Goal: Task Accomplishment & Management: Complete application form

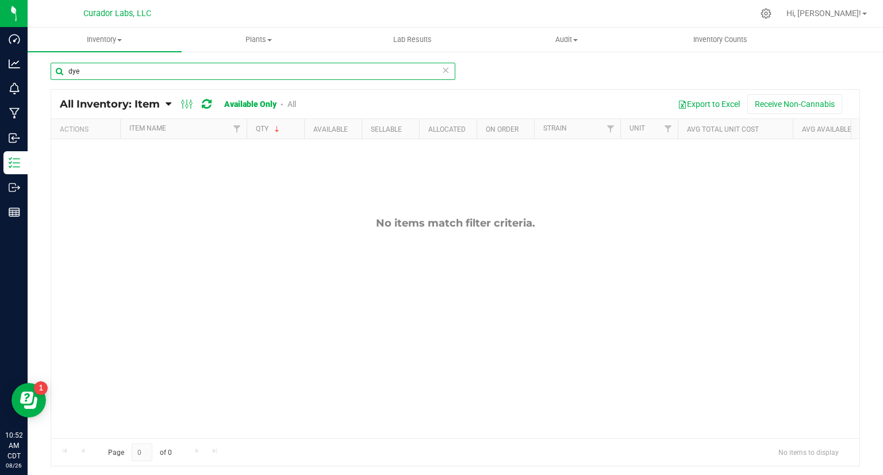
drag, startPoint x: 94, startPoint y: 74, endPoint x: 42, endPoint y: 71, distance: 52.4
click at [42, 71] on div "dye All Inventory: Item Item Summary Item (default) Item by Strain Item by Loca…" at bounding box center [456, 230] width 856 height 359
type input "s"
type input "since collab"
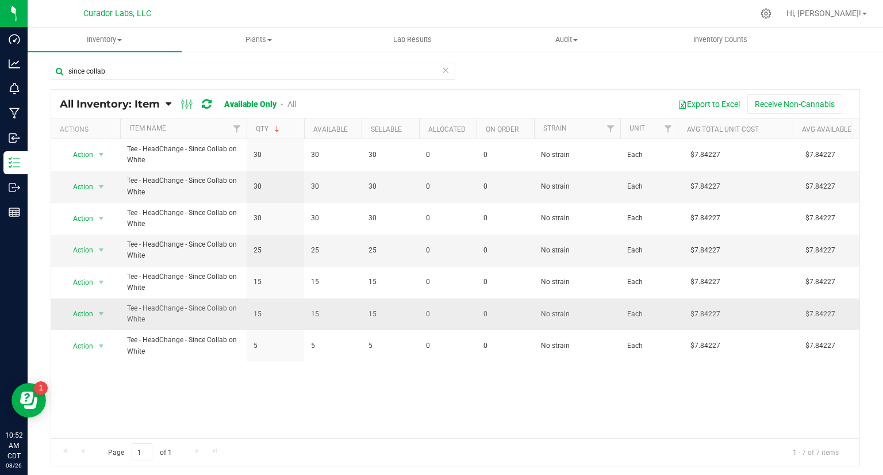
click at [143, 298] on td "Tee - HeadChange - Since Collab on White" at bounding box center [183, 314] width 127 height 32
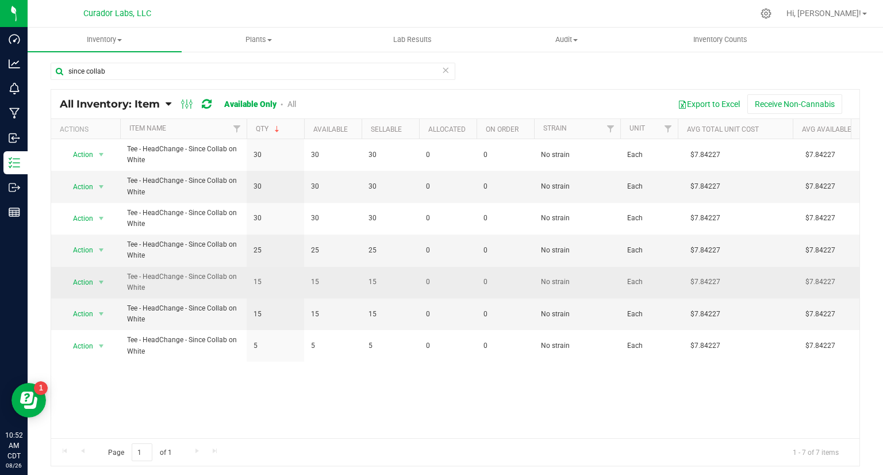
drag, startPoint x: 143, startPoint y: 292, endPoint x: 139, endPoint y: 282, distance: 10.8
click at [139, 282] on span "Tee - HeadChange - Since Collab on White" at bounding box center [183, 282] width 113 height 22
click at [143, 283] on span "Tee - HeadChange - Since Collab on White" at bounding box center [183, 282] width 113 height 22
drag, startPoint x: 143, startPoint y: 283, endPoint x: 118, endPoint y: 277, distance: 25.0
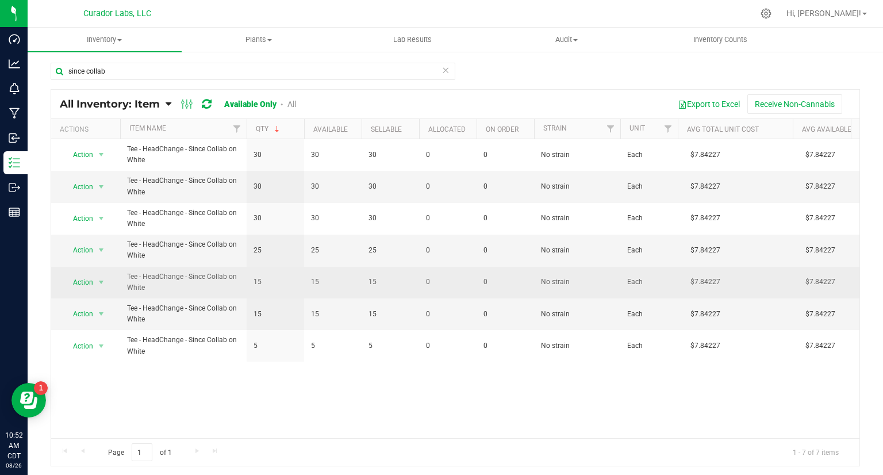
click at [132, 279] on span "Tee - HeadChange - Since Collab on White" at bounding box center [183, 282] width 113 height 22
drag, startPoint x: 147, startPoint y: 288, endPoint x: 124, endPoint y: 277, distance: 25.7
click at [124, 277] on td "Tee - HeadChange - Since Collab on White" at bounding box center [183, 283] width 127 height 32
copy span "Tee - HeadChange - Since Collab on White"
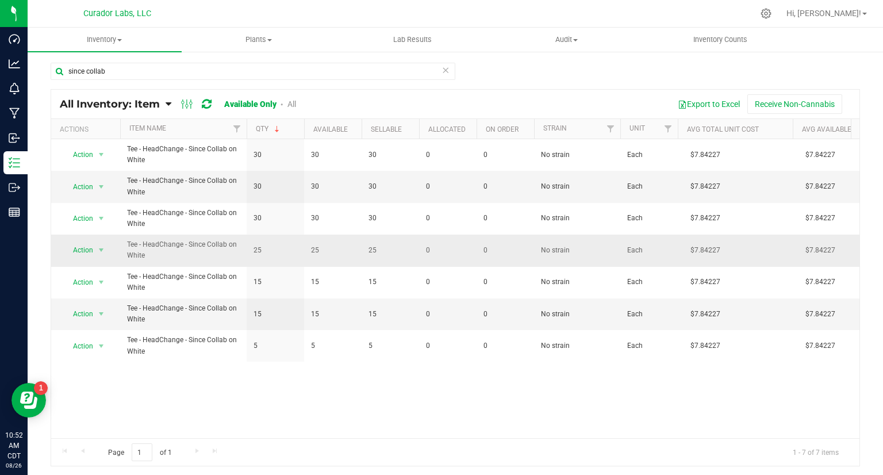
click at [202, 242] on span "Tee - HeadChange - Since Collab on White" at bounding box center [183, 250] width 113 height 22
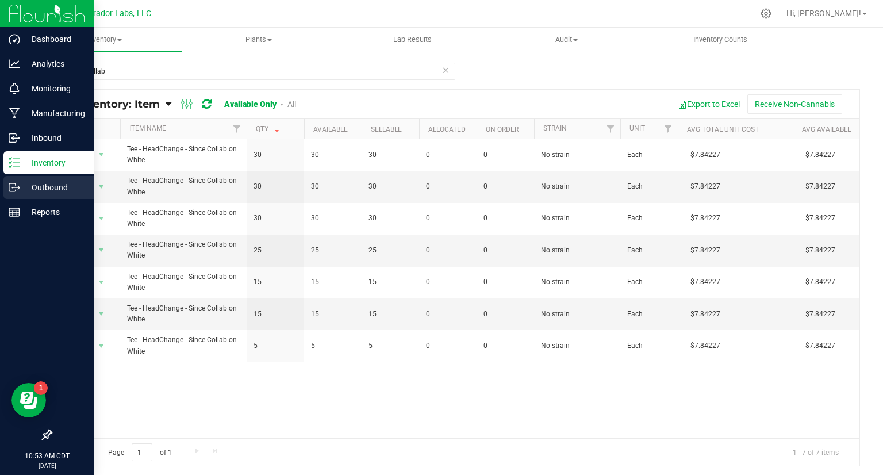
click at [30, 187] on p "Outbound" at bounding box center [54, 188] width 69 height 14
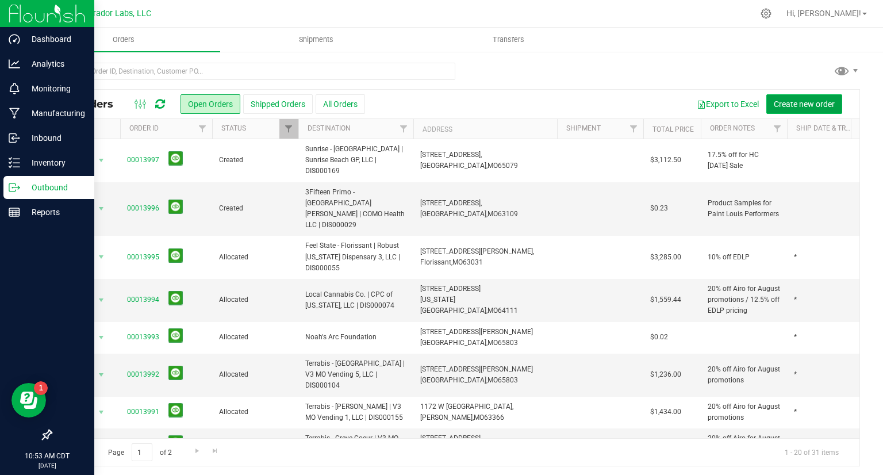
click at [810, 102] on span "Create new order" at bounding box center [804, 103] width 61 height 9
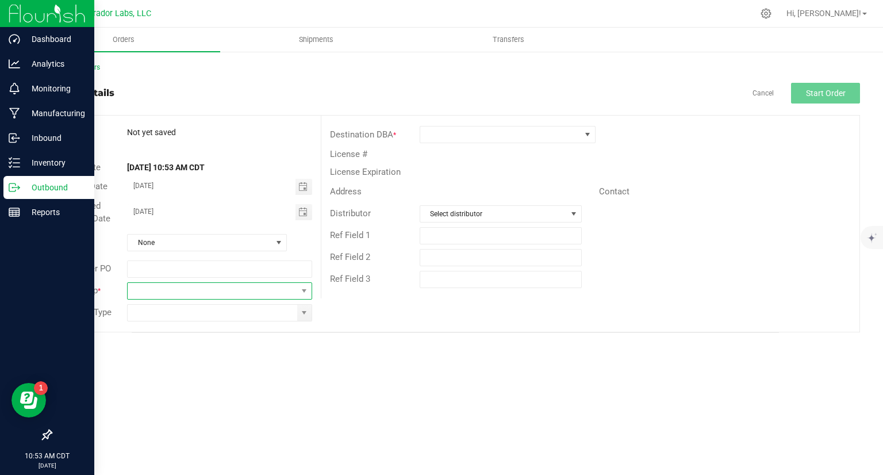
click at [136, 296] on span at bounding box center [212, 291] width 169 height 16
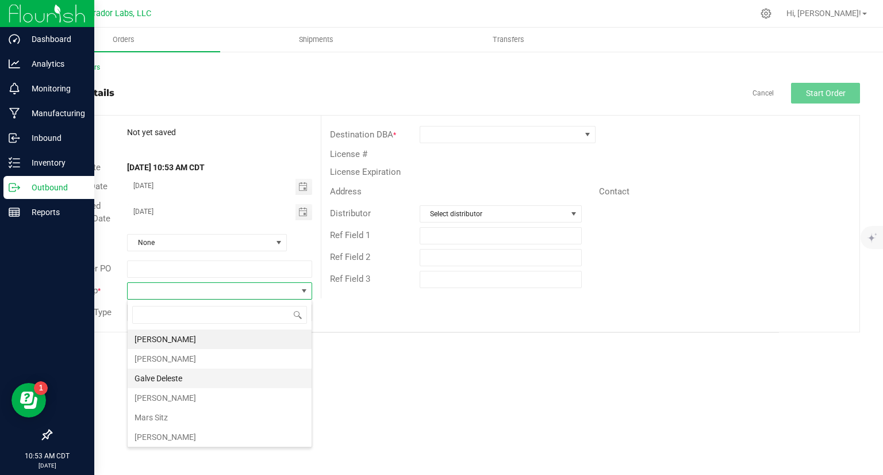
scroll to position [39, 0]
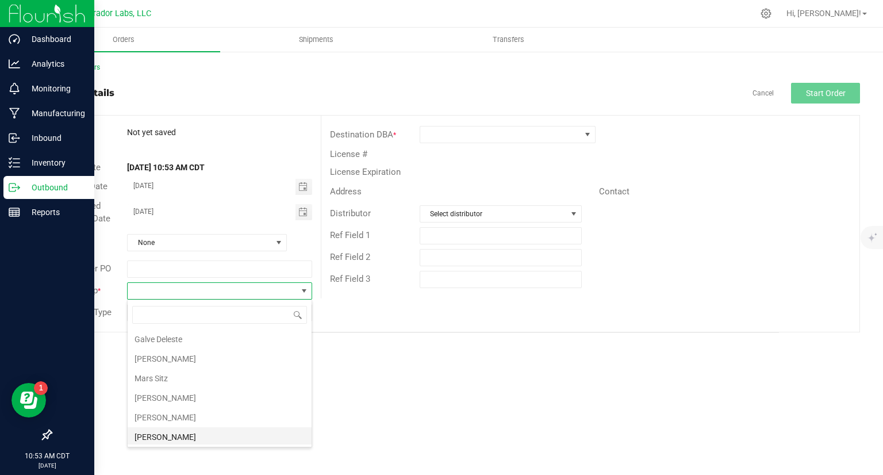
click at [154, 438] on li "[PERSON_NAME]" at bounding box center [220, 437] width 184 height 20
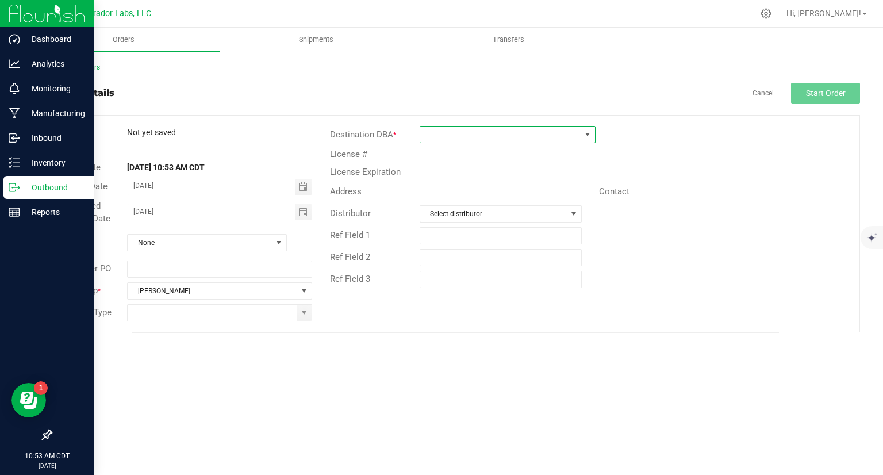
click at [495, 136] on span at bounding box center [500, 135] width 160 height 16
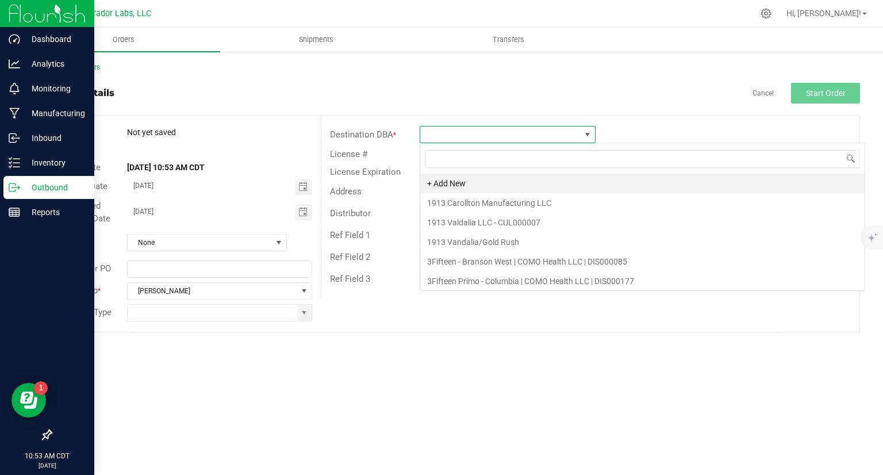
scroll to position [17, 176]
type input "non"
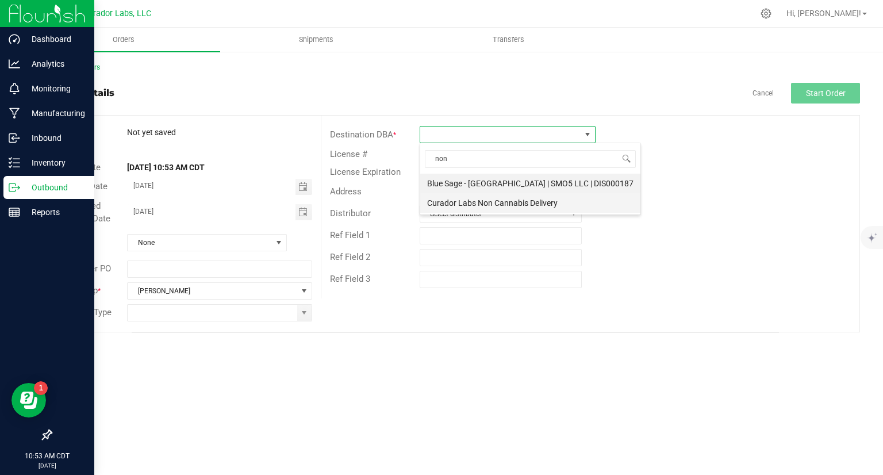
click at [493, 202] on li "Curador Labs Non Cannabis Delivery" at bounding box center [530, 203] width 220 height 20
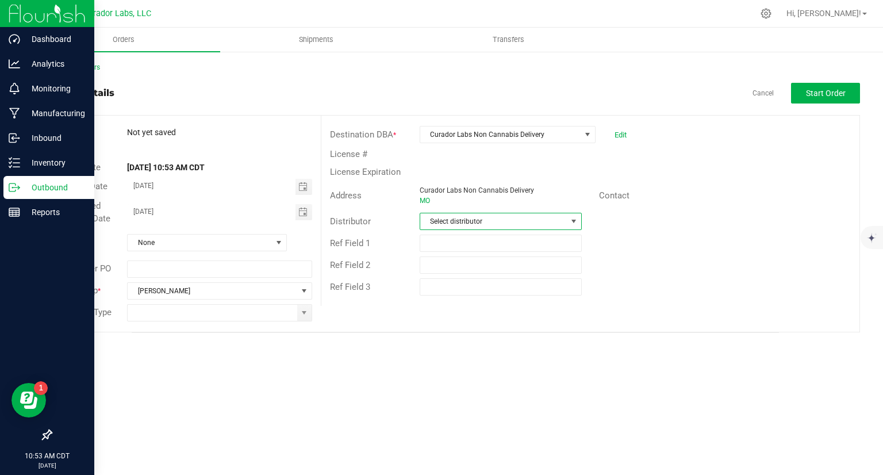
click at [481, 219] on span "Select distributor" at bounding box center [493, 221] width 147 height 16
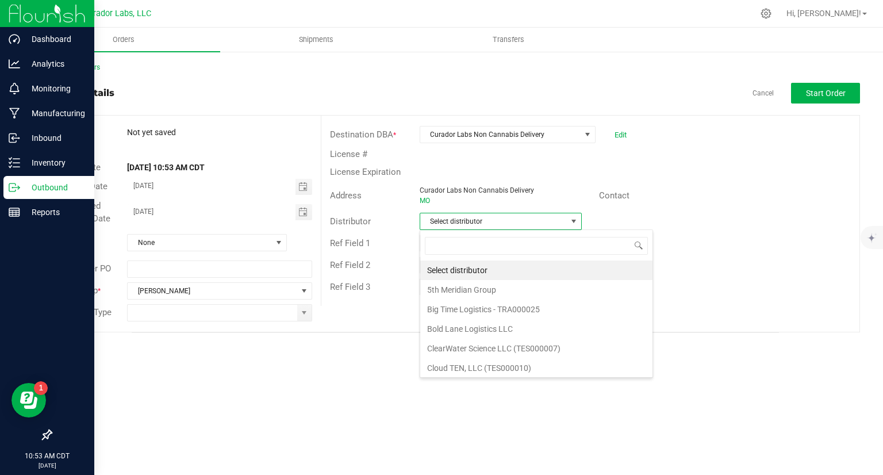
scroll to position [17, 162]
type input "non"
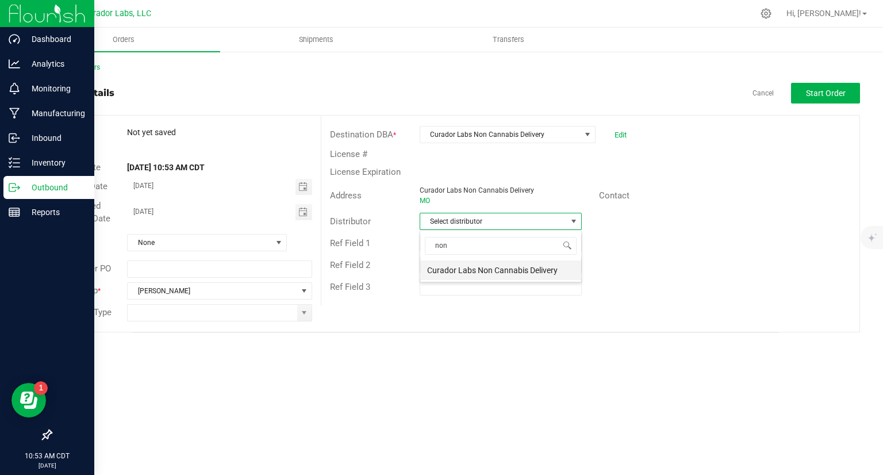
drag, startPoint x: 488, startPoint y: 257, endPoint x: 488, endPoint y: 272, distance: 15.0
click at [488, 272] on div "non Curador Labs Non Cannabis Delivery" at bounding box center [501, 255] width 162 height 53
click at [488, 272] on li "Curador Labs Non Cannabis Delivery" at bounding box center [500, 270] width 161 height 20
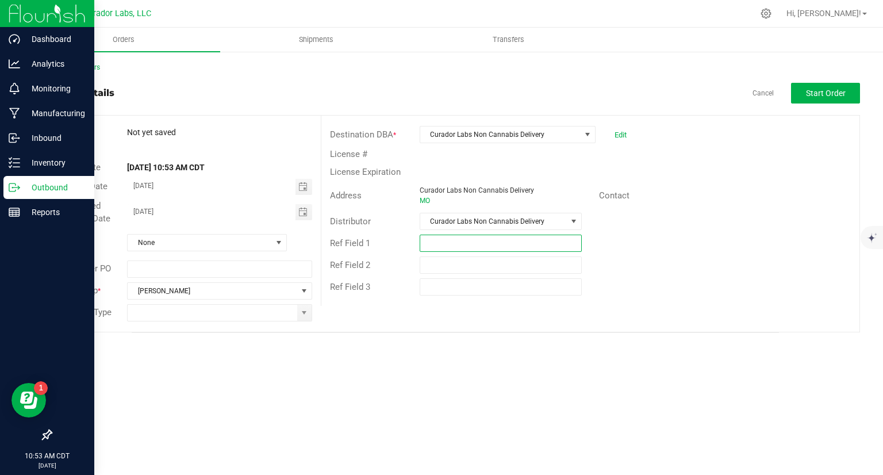
click at [440, 247] on input "text" at bounding box center [501, 243] width 162 height 17
type input "Sesh Materials"
click at [805, 89] on button "Start Order" at bounding box center [825, 93] width 69 height 21
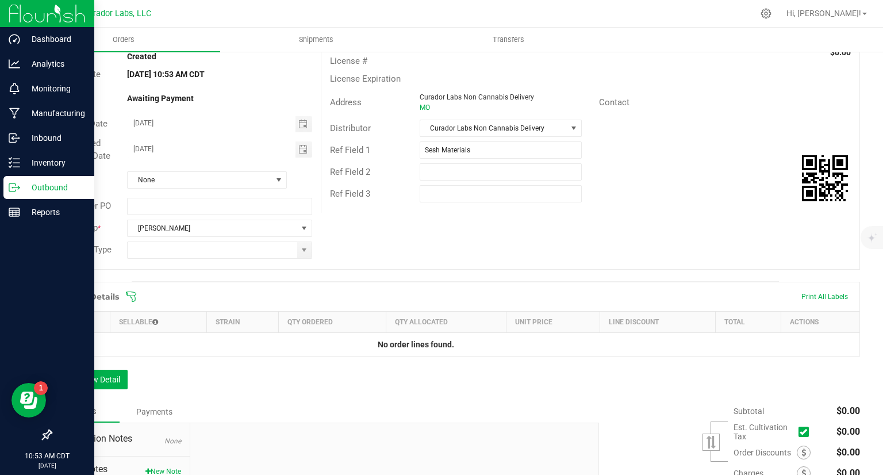
scroll to position [205, 0]
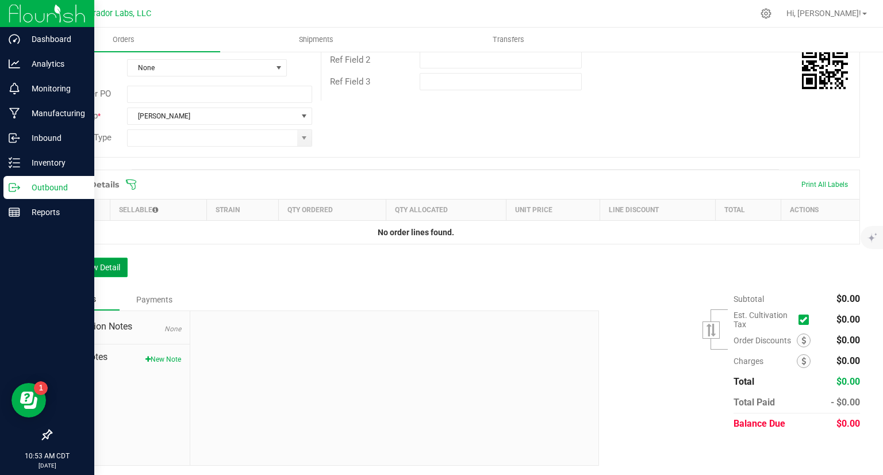
click at [93, 271] on button "Add New Detail" at bounding box center [89, 268] width 77 height 20
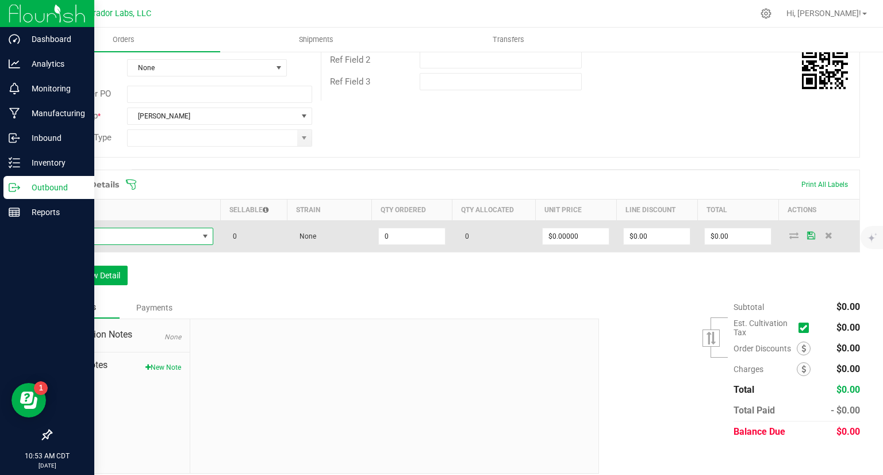
click at [130, 233] on span "NO DATA FOUND" at bounding box center [129, 236] width 140 height 16
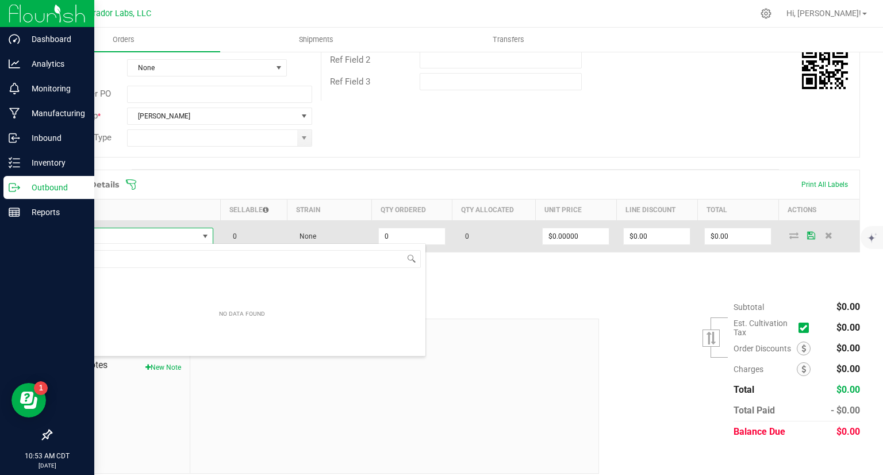
scroll to position [17, 152]
type input "Tee - HeadChange - Since Collab on White"
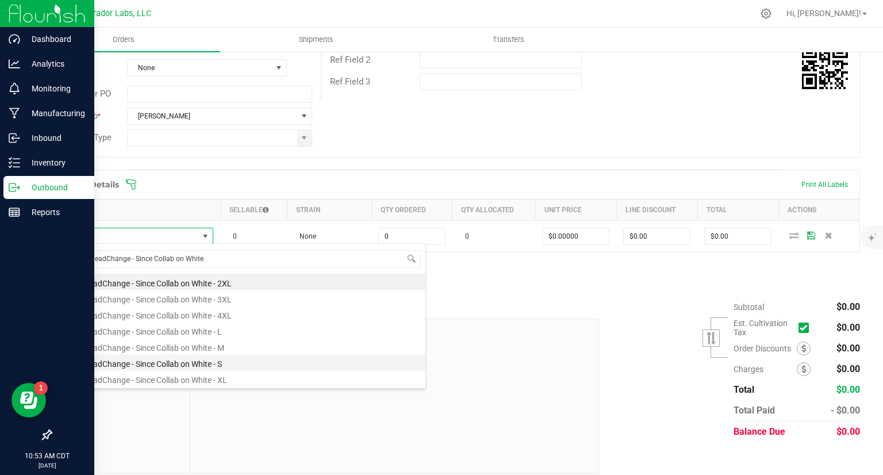
click at [148, 363] on li "Tee - HeadChange - Since Collab on White - S" at bounding box center [242, 362] width 367 height 16
type input "0 ea"
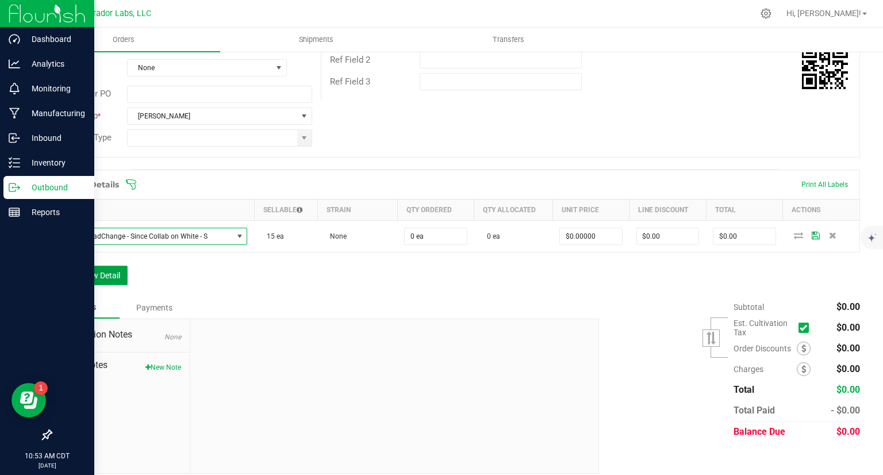
click at [123, 272] on button "Add New Detail" at bounding box center [89, 276] width 77 height 20
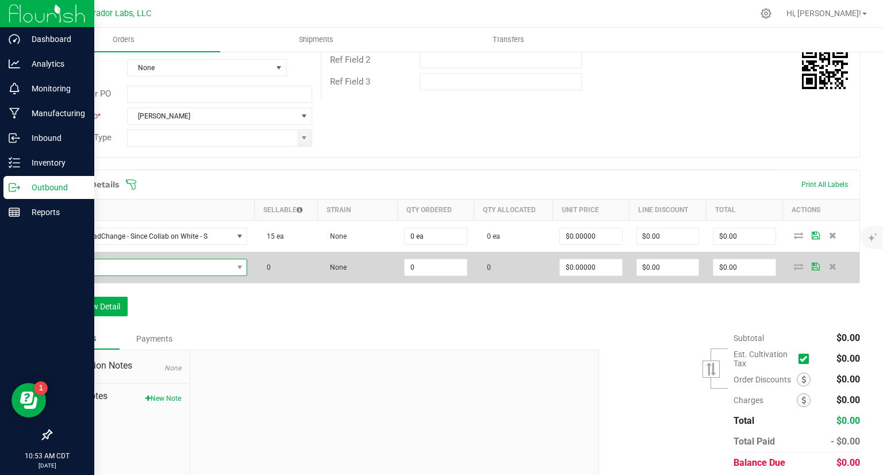
click at [136, 270] on span "NO DATA FOUND" at bounding box center [146, 267] width 174 height 16
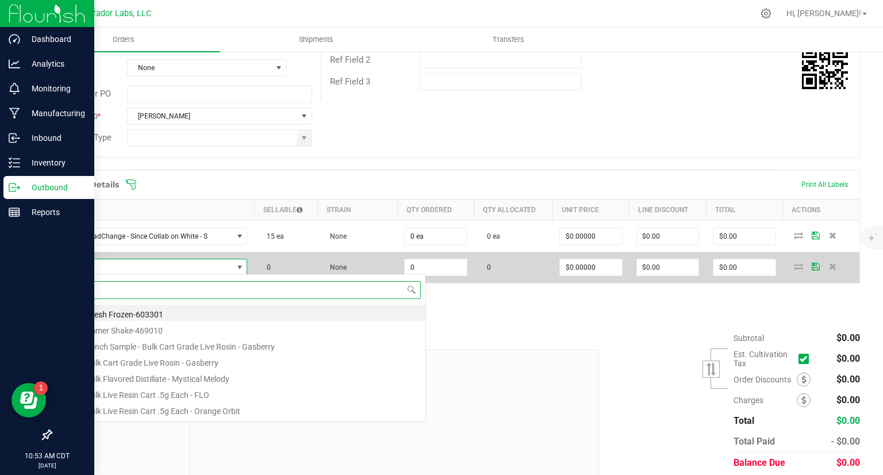
scroll to position [17, 183]
paste input "Tee - HeadChange - Since Collab on White"
type input "Tee - HeadChange - Since Collab on White"
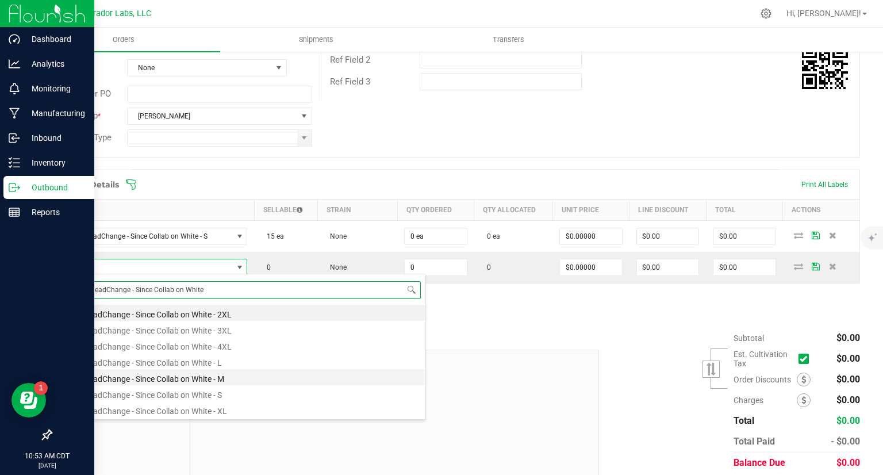
click at [161, 380] on li "Tee - HeadChange - Since Collab on White - M" at bounding box center [242, 377] width 367 height 16
type input "0 ea"
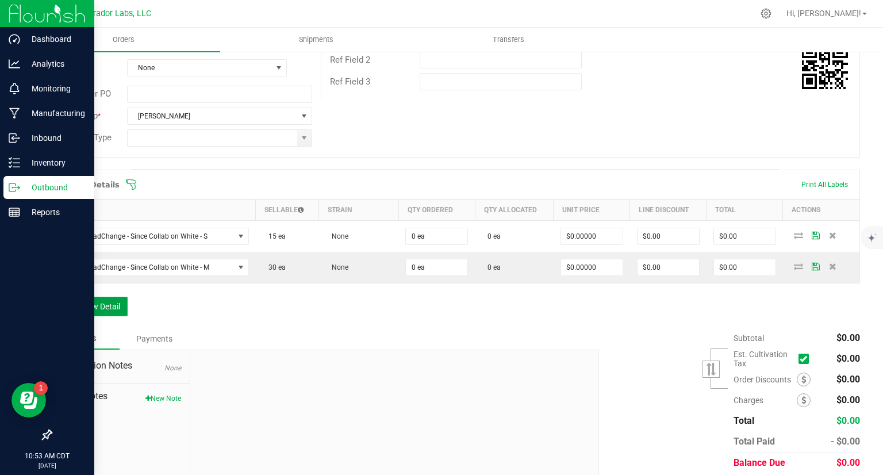
click at [106, 300] on button "Add New Detail" at bounding box center [89, 307] width 77 height 20
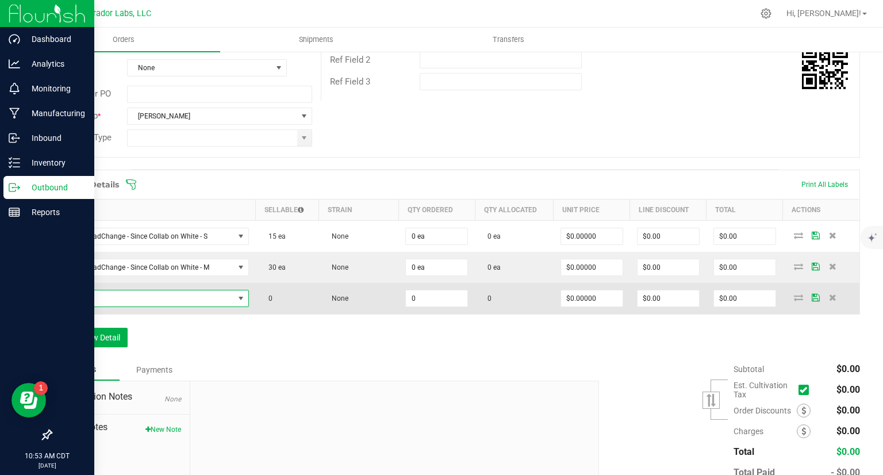
click at [109, 294] on span "NO DATA FOUND" at bounding box center [146, 298] width 175 height 16
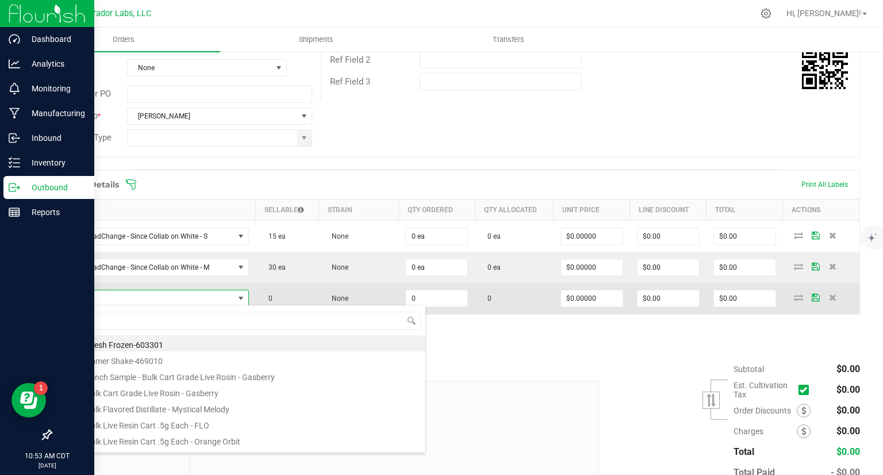
type input "Tee - HeadChange - Since Collab on White"
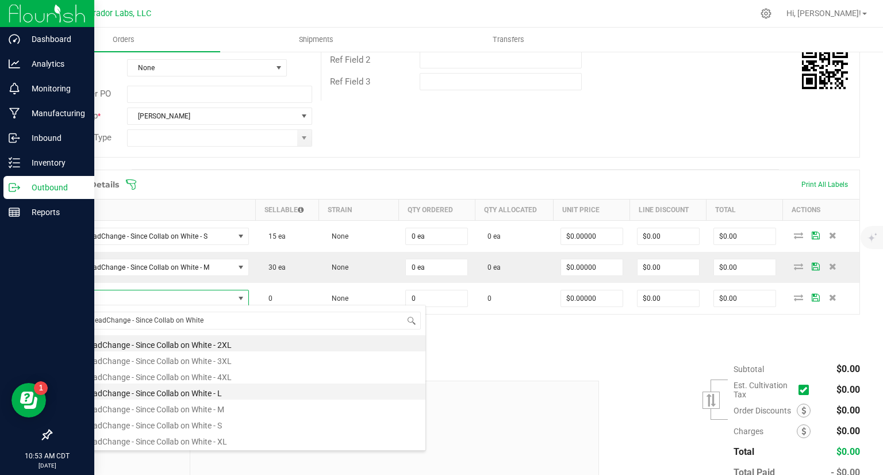
click at [163, 393] on li "Tee - HeadChange - Since Collab on White - L" at bounding box center [242, 392] width 367 height 16
type input "0 ea"
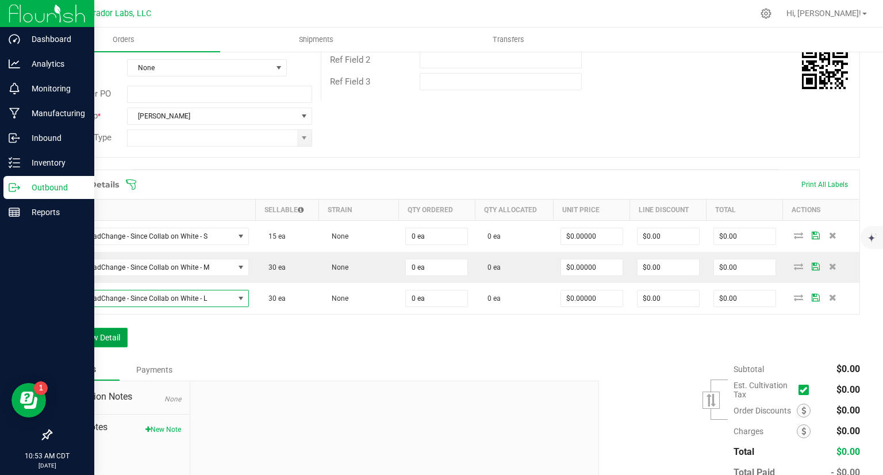
click at [105, 331] on button "Add New Detail" at bounding box center [89, 338] width 77 height 20
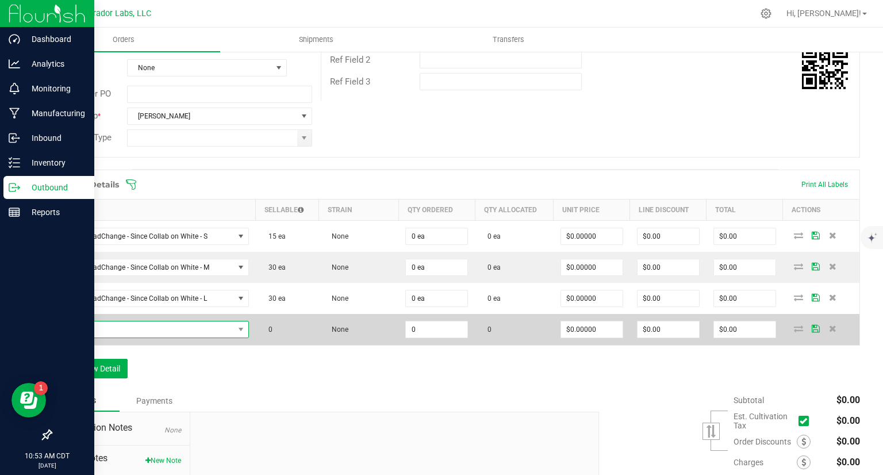
click at [129, 332] on span "NO DATA FOUND" at bounding box center [146, 329] width 175 height 16
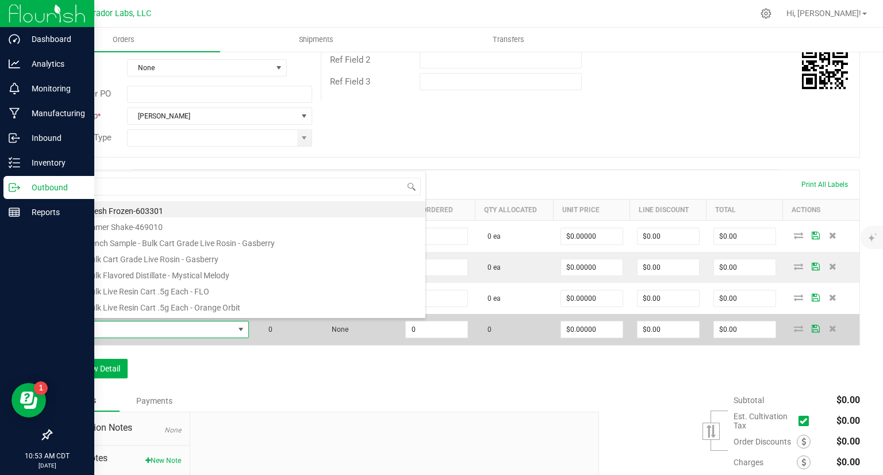
type input "Tee - HeadChange - Since Collab on White"
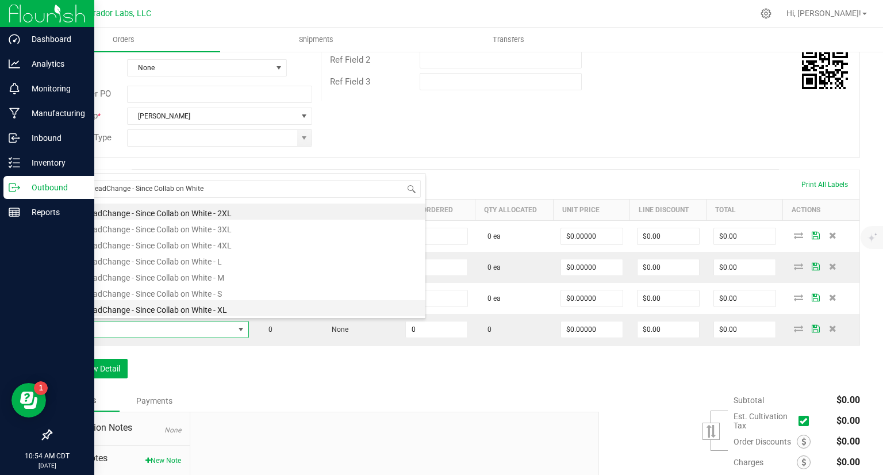
click at [193, 310] on li "Tee - HeadChange - Since Collab on White - XL" at bounding box center [242, 308] width 367 height 16
type input "0 ea"
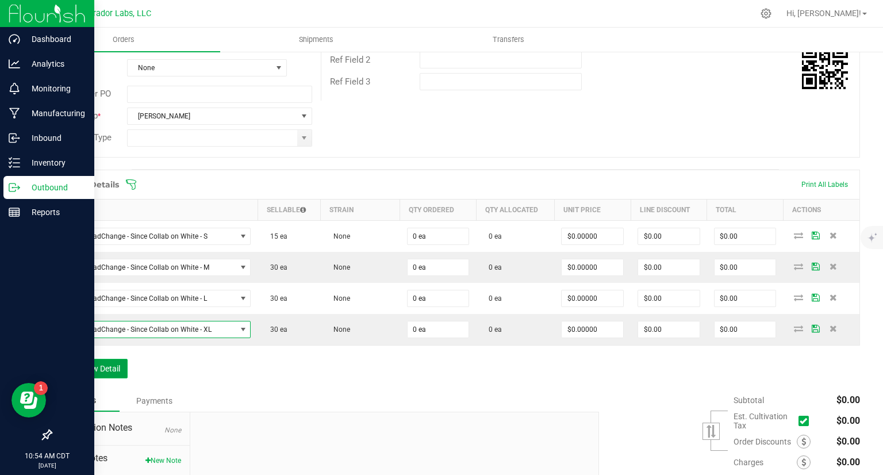
click at [122, 359] on button "Add New Detail" at bounding box center [89, 369] width 77 height 20
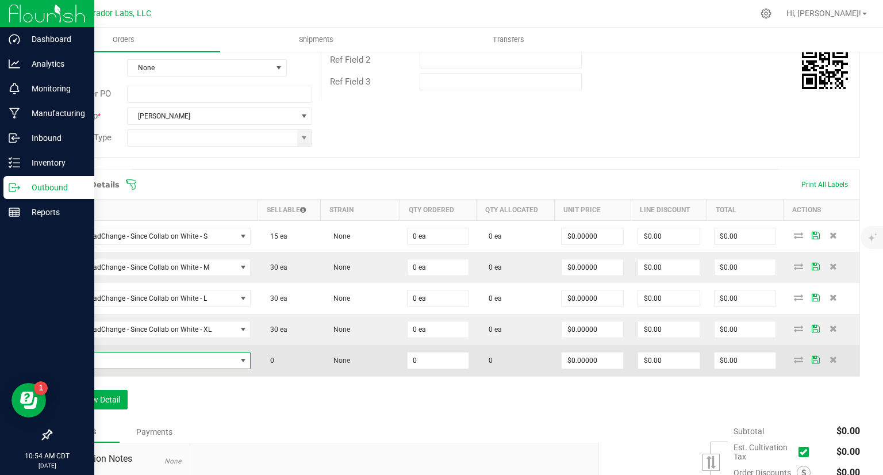
click at [113, 356] on span "NO DATA FOUND" at bounding box center [147, 361] width 177 height 16
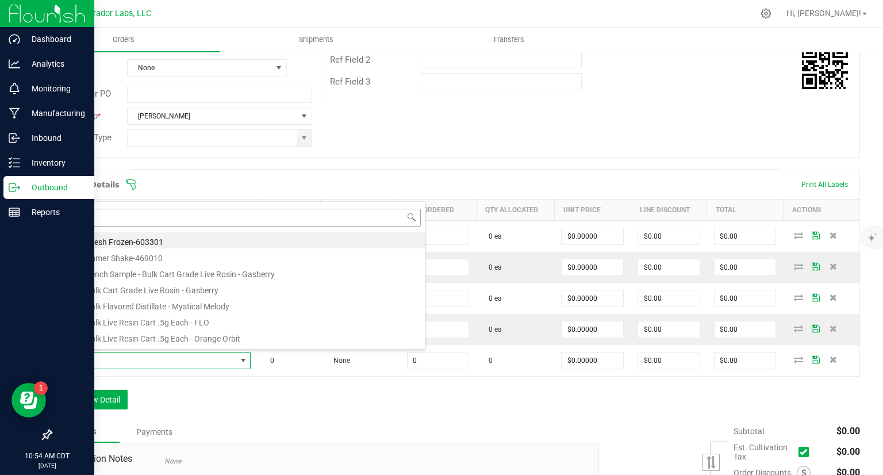
scroll to position [17, 186]
type input "Tee - HeadChange - Since Collab on White"
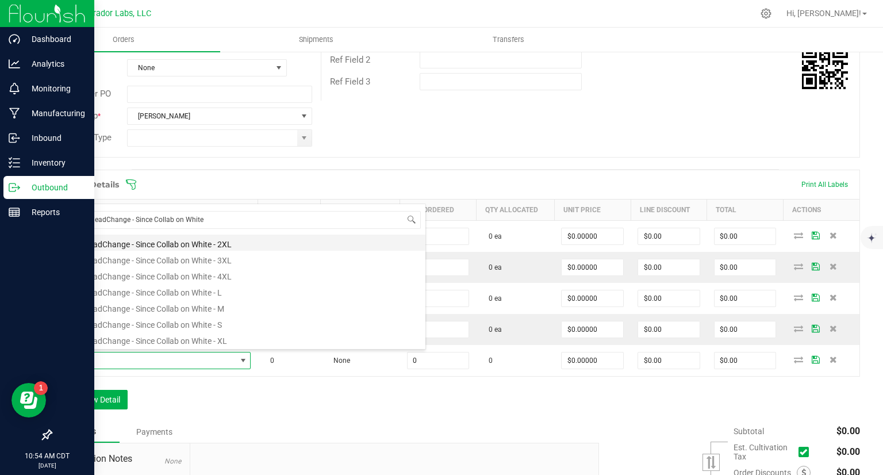
click at [191, 246] on li "Tee - HeadChange - Since Collab on White - 2XL" at bounding box center [242, 243] width 367 height 16
type input "0 ea"
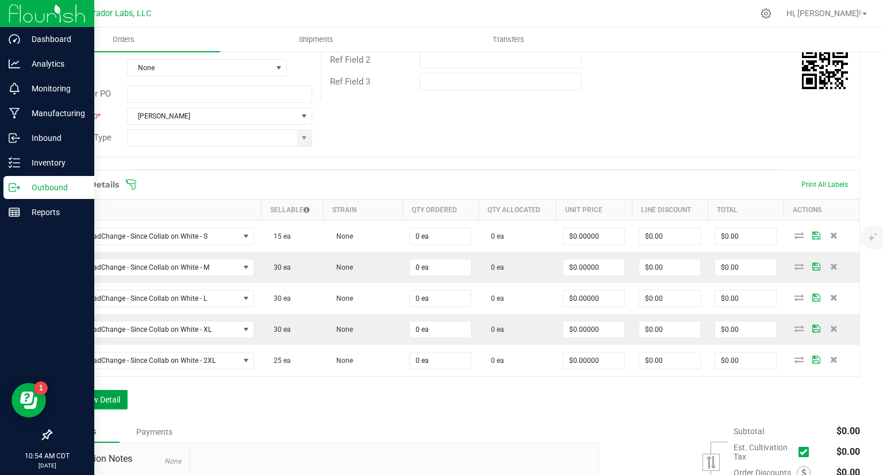
click at [108, 401] on button "Add New Detail" at bounding box center [89, 400] width 77 height 20
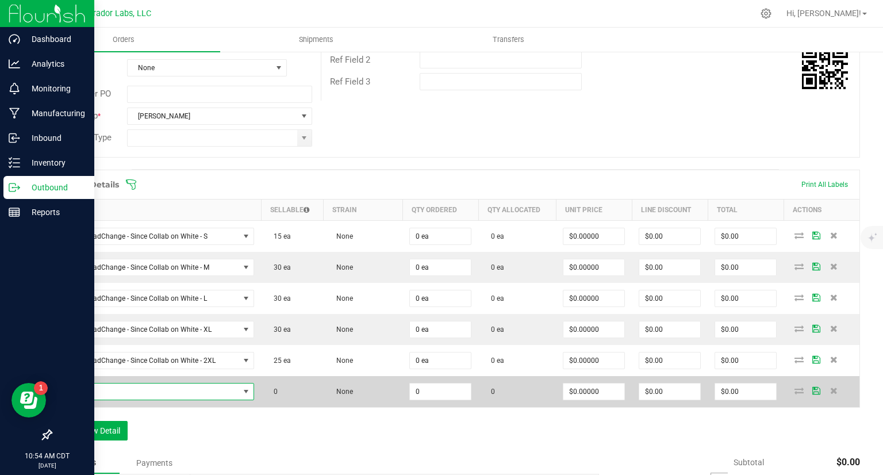
click at [112, 384] on span "NO DATA FOUND" at bounding box center [149, 392] width 181 height 16
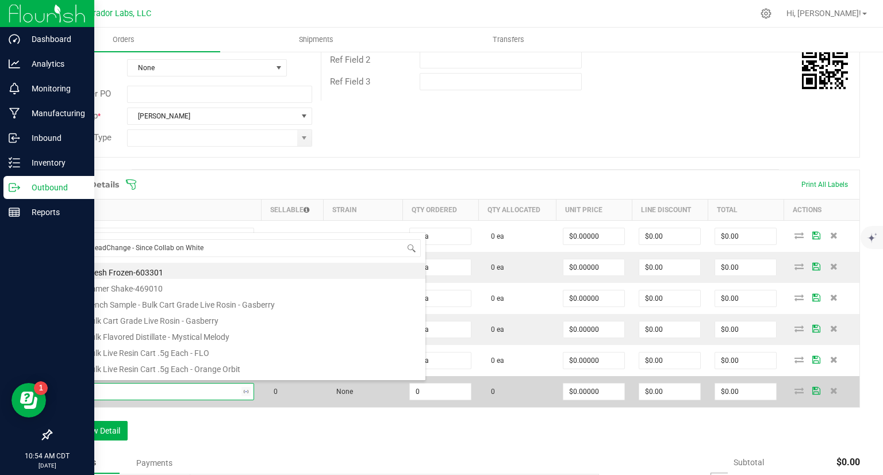
scroll to position [17, 190]
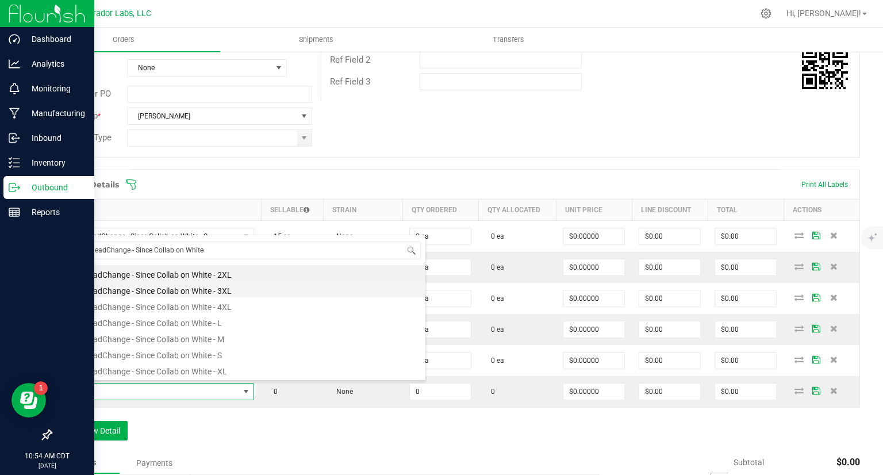
click at [170, 286] on li "Tee - HeadChange - Since Collab on White - 3XL" at bounding box center [242, 289] width 367 height 16
type input "0 ea"
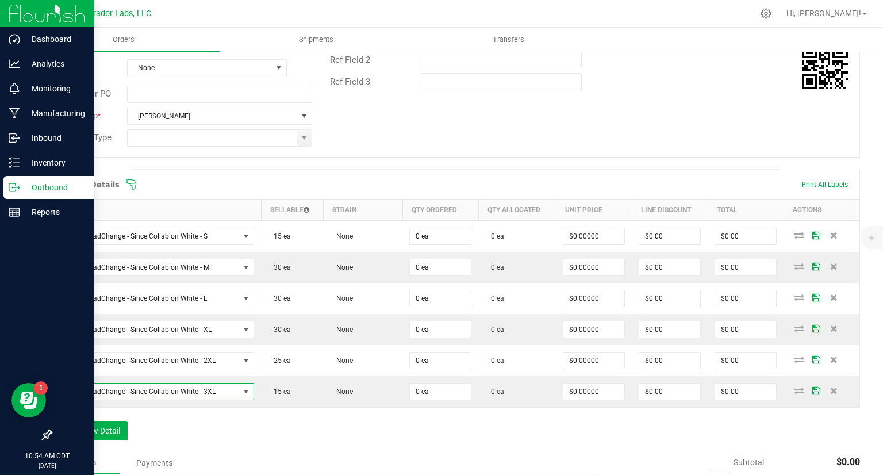
click at [108, 439] on div "Order Details Print All Labels Item Sellable Strain Qty Ordered Qty Allocated U…" at bounding box center [456, 311] width 810 height 282
click at [108, 431] on button "Add New Detail" at bounding box center [89, 431] width 77 height 20
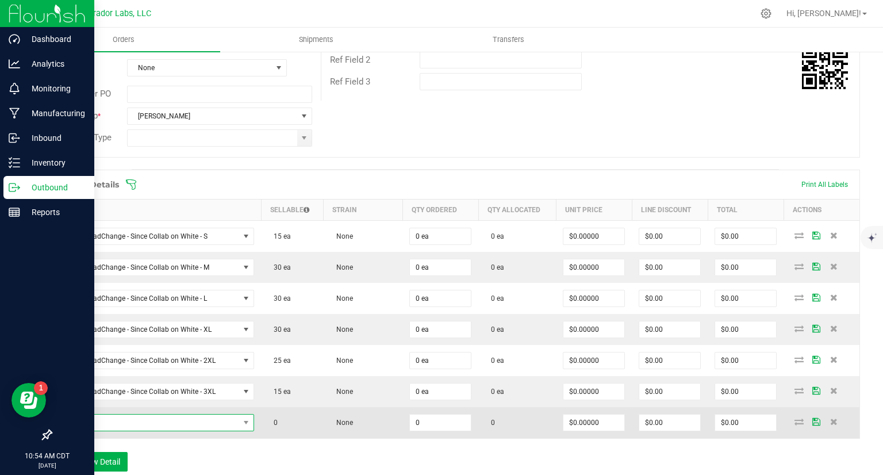
click at [161, 419] on span "NO DATA FOUND" at bounding box center [149, 423] width 181 height 16
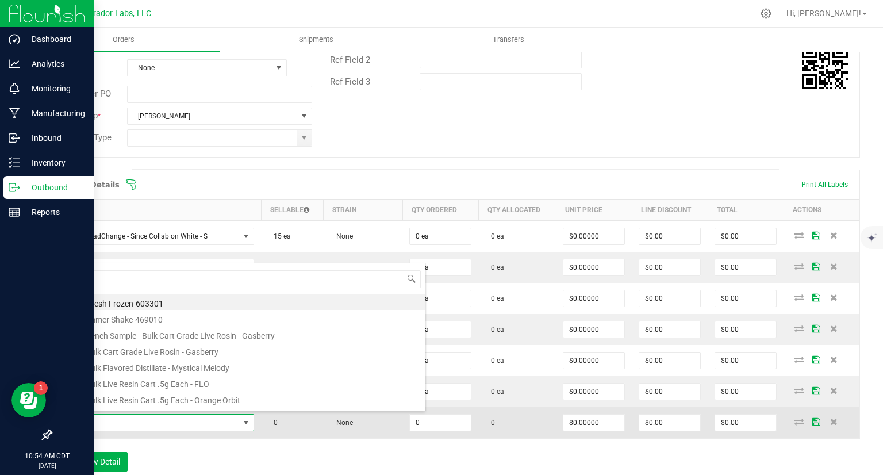
type input "Tee - HeadChange - Since Collab on White"
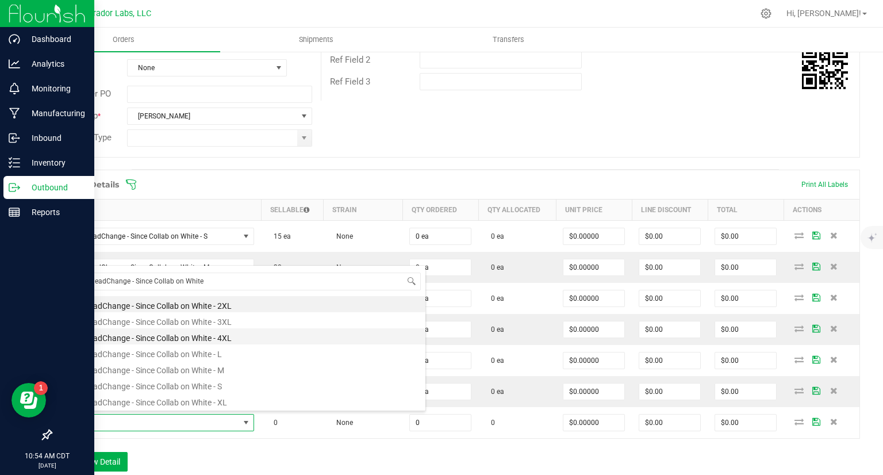
click at [173, 341] on li "Tee - HeadChange - Since Collab on White - 4XL" at bounding box center [242, 336] width 367 height 16
type input "0 ea"
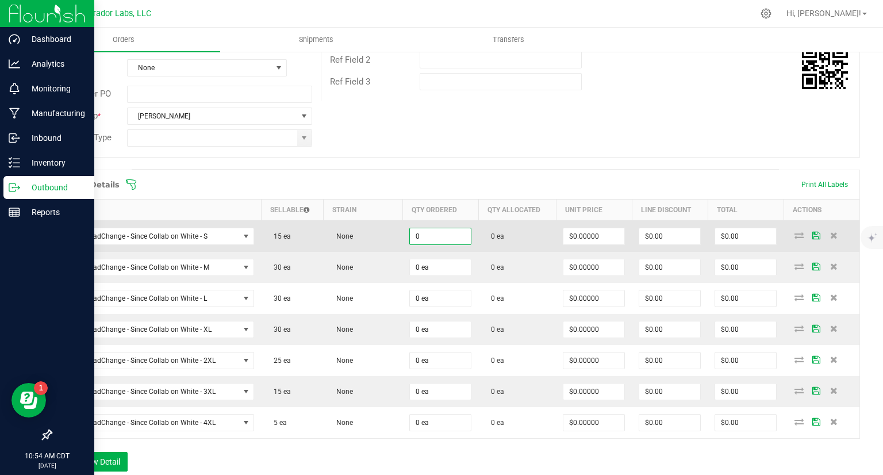
click at [449, 230] on input "0" at bounding box center [440, 236] width 61 height 16
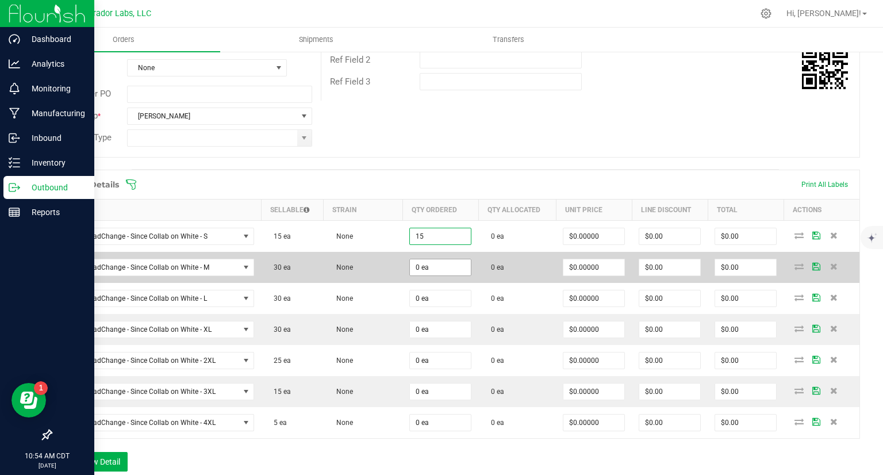
type input "15 ea"
type input "30 ea"
type input "0"
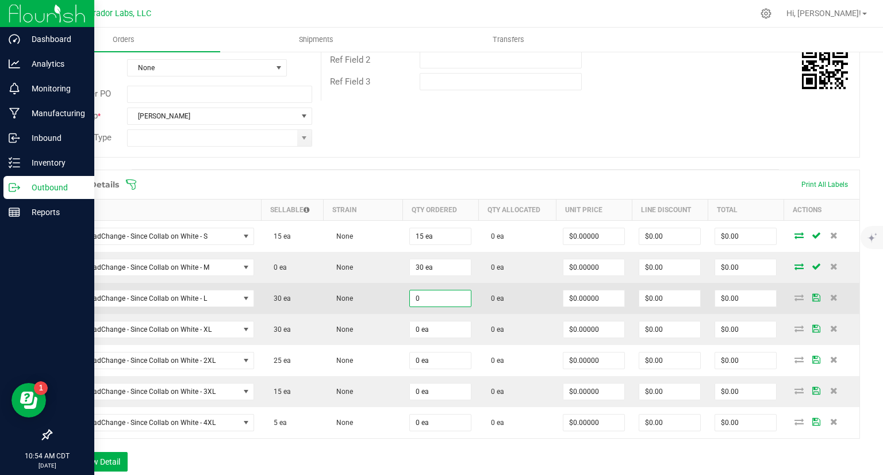
click at [423, 301] on input "0" at bounding box center [440, 298] width 61 height 16
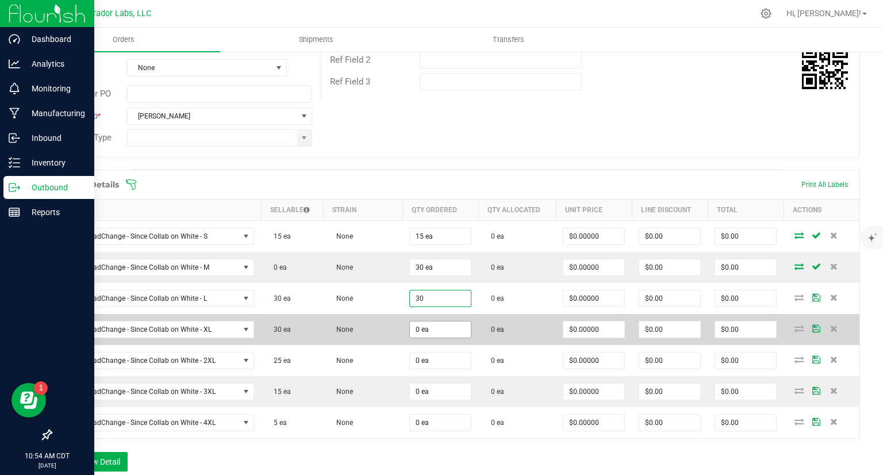
type input "30 ea"
click at [422, 325] on input "0" at bounding box center [440, 329] width 61 height 16
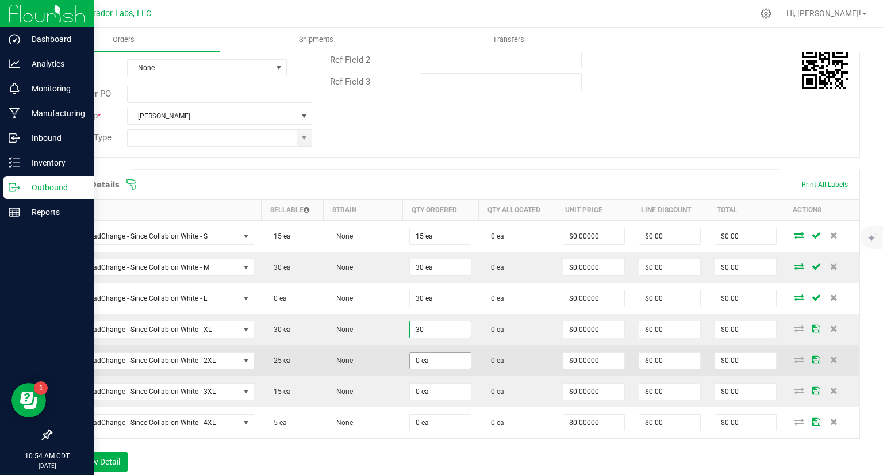
type input "30 ea"
click at [423, 355] on input "0" at bounding box center [440, 361] width 61 height 16
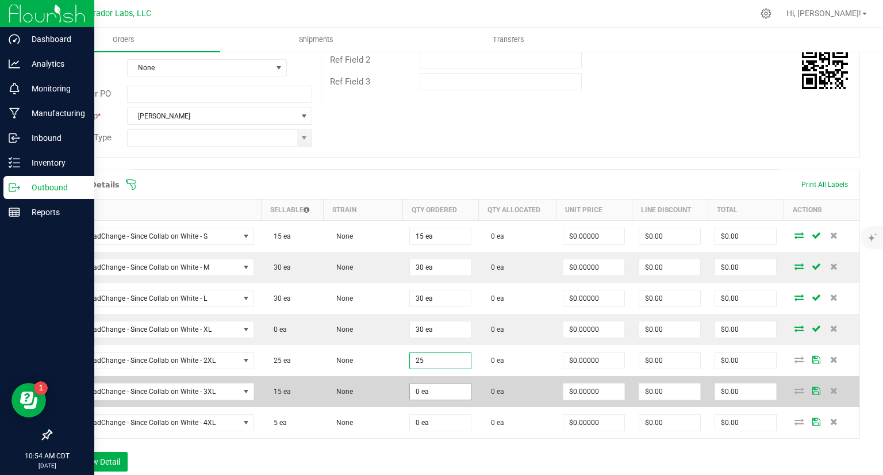
type input "25 ea"
click at [428, 389] on input "0" at bounding box center [440, 392] width 61 height 16
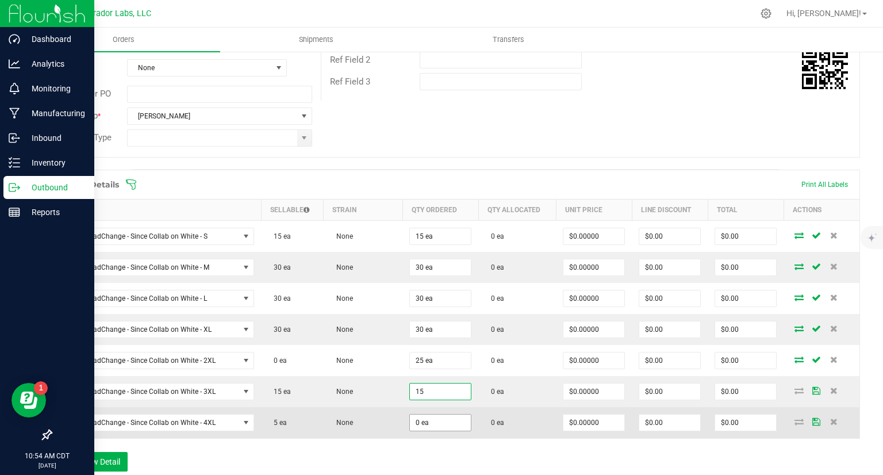
type input "15 ea"
click at [426, 416] on input "0" at bounding box center [440, 423] width 61 height 16
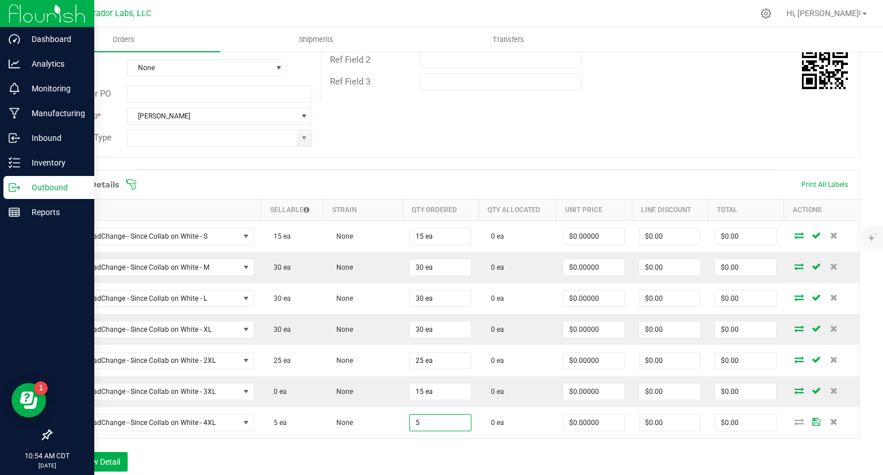
type input "5 ea"
click at [407, 442] on div "Order Details Print All Labels Item Sellable Strain Qty Ordered Qty Allocated U…" at bounding box center [456, 326] width 810 height 313
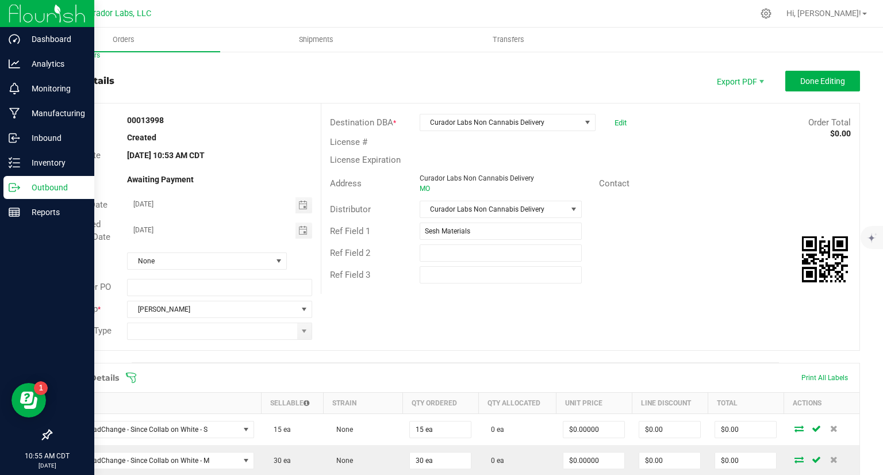
scroll to position [0, 0]
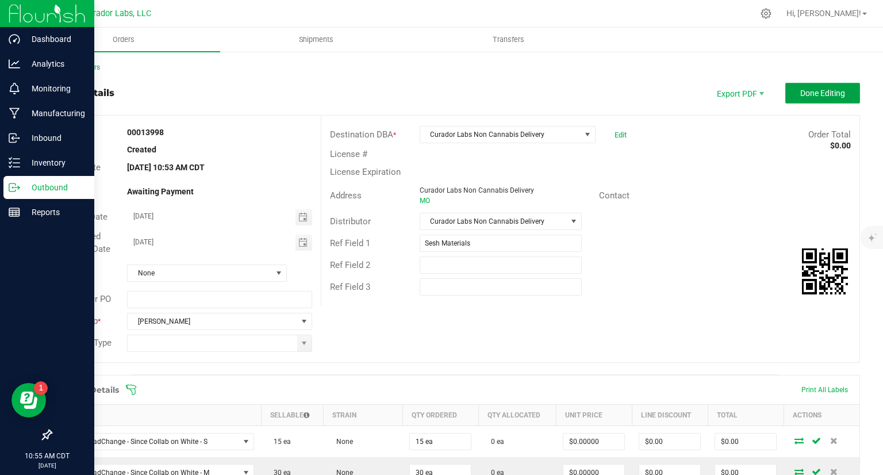
click at [826, 93] on span "Done Editing" at bounding box center [822, 93] width 45 height 9
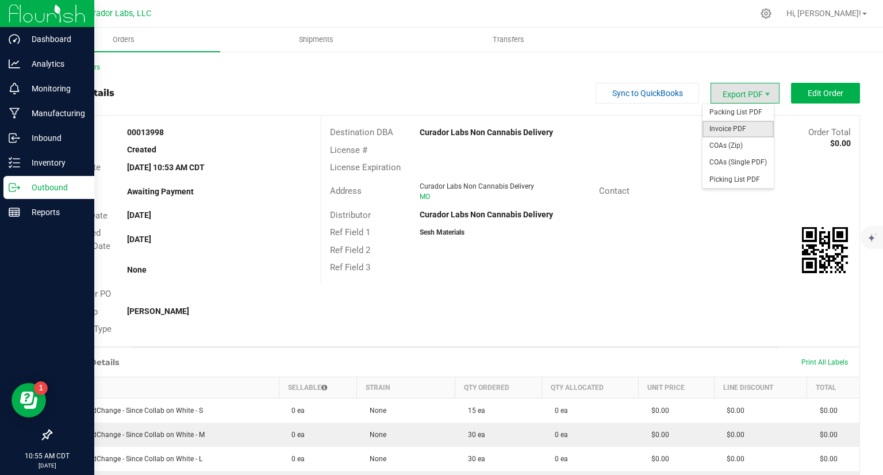
click at [728, 126] on span "Invoice PDF" at bounding box center [738, 129] width 71 height 17
